Goal: Navigation & Orientation: Find specific page/section

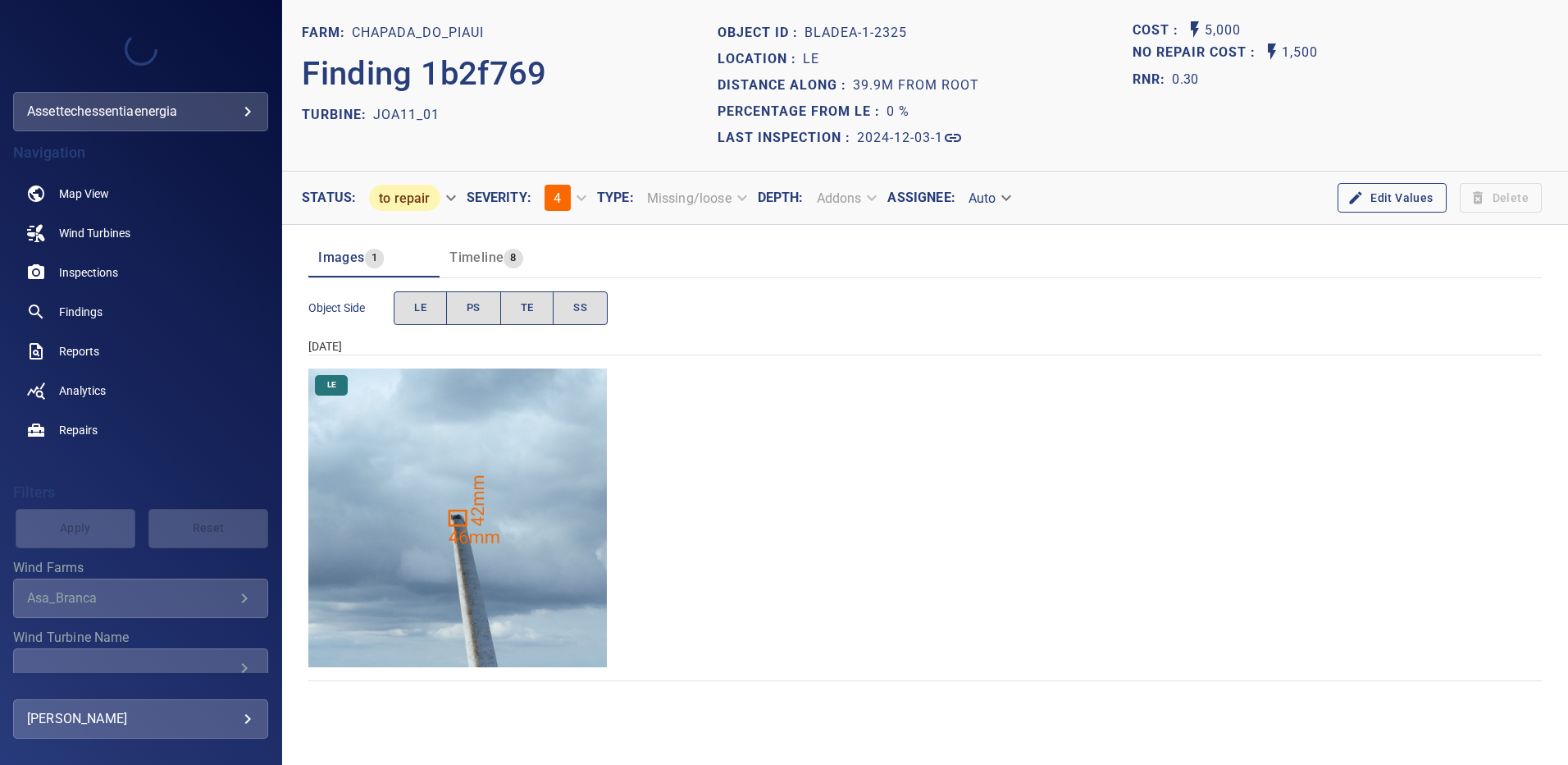
click at [459, 520] on img "Chapada_do_Piaui/JOA11_01/2024-12-03-1/2024-12-03-1/image19wp19.jpg" at bounding box center [457, 518] width 299 height 299
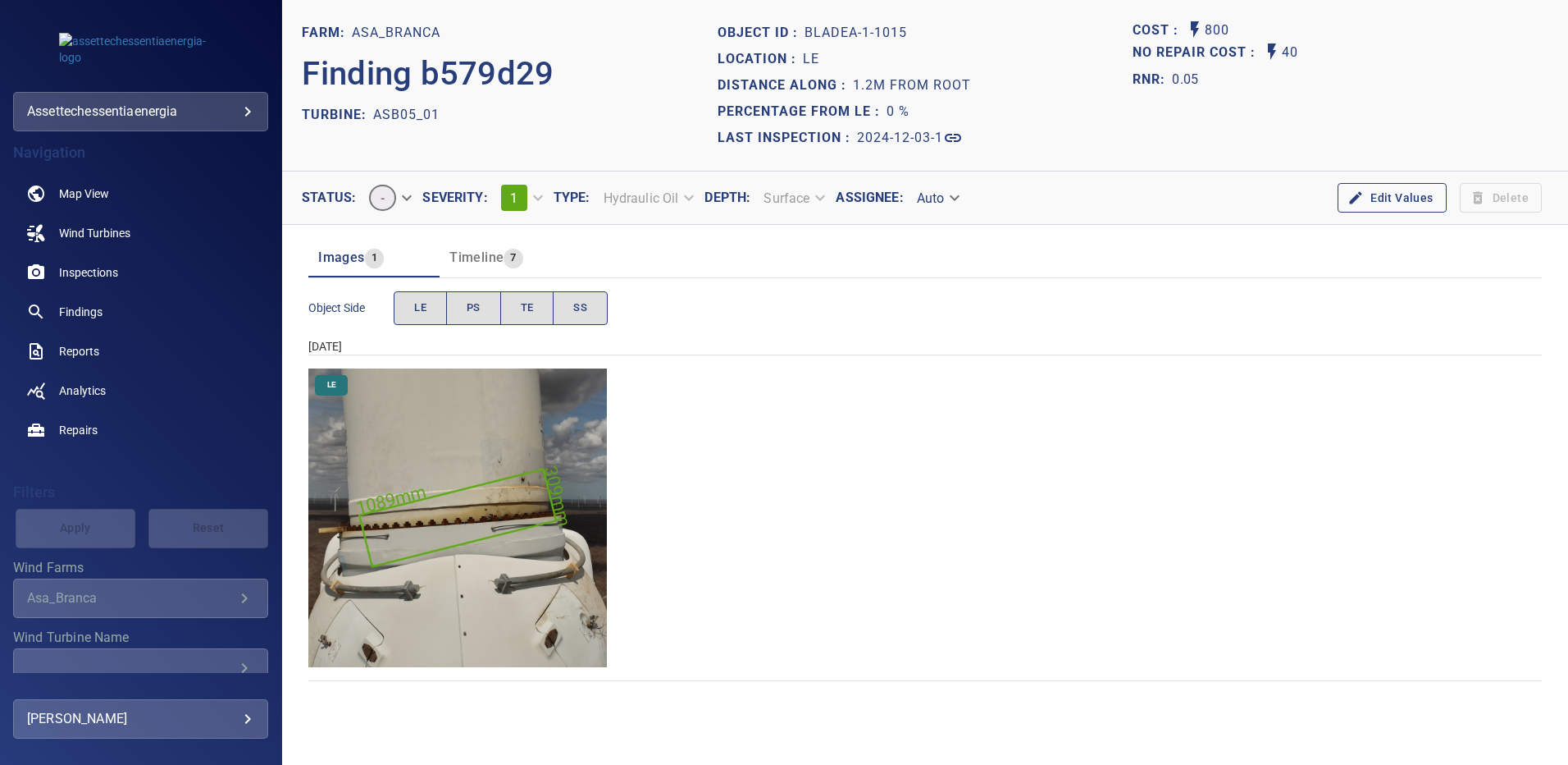
click at [509, 511] on img "Asa_Branca/ASB05_01/2024-12-03-1/2024-12-03-1/image1wp1.jpg" at bounding box center [457, 518] width 299 height 299
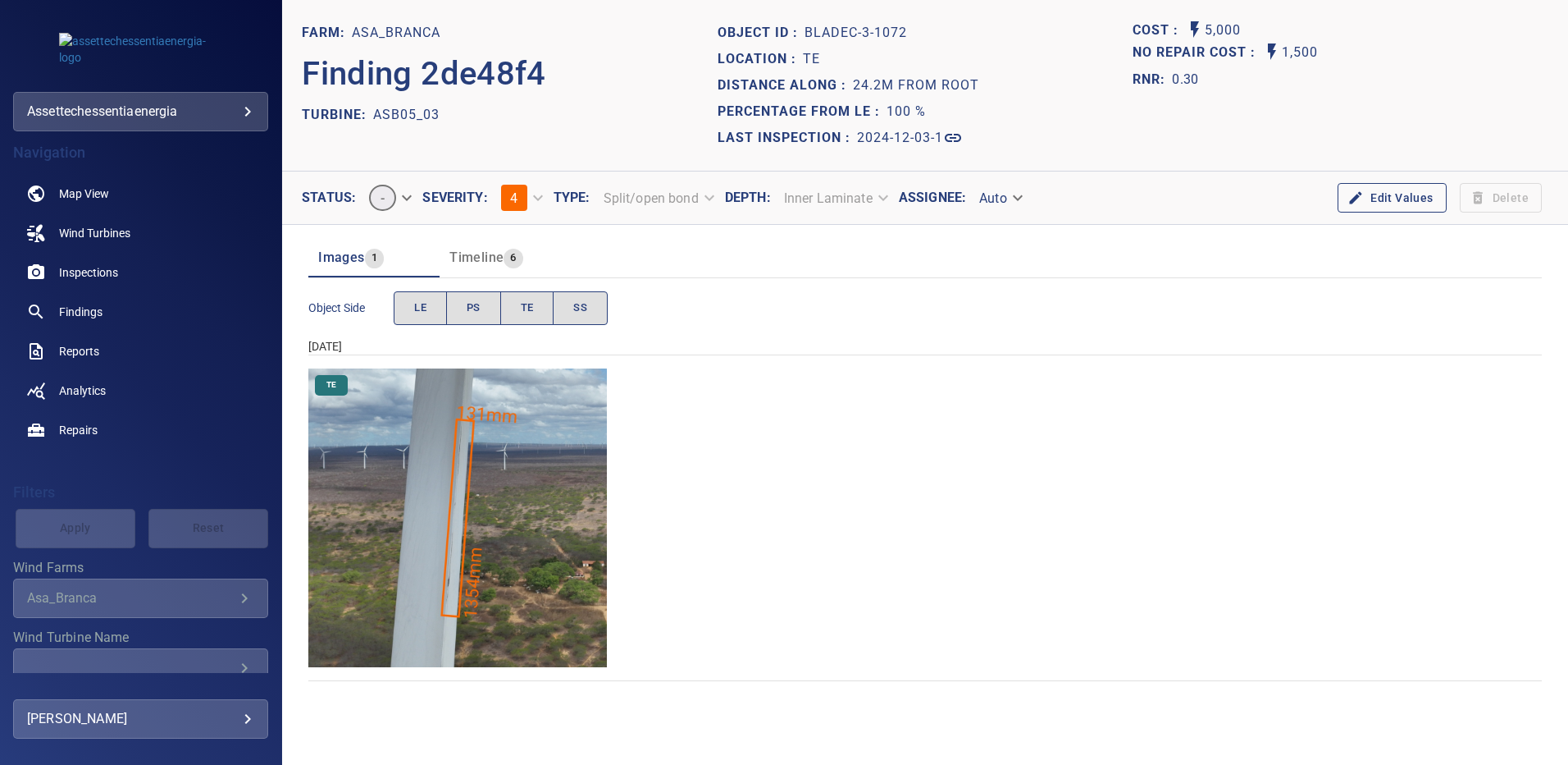
click at [501, 496] on img "Asa_Branca/ASB05_03/2024-12-03-1/2024-12-03-3/image205wp205.jpg" at bounding box center [457, 518] width 299 height 299
